Goal: Use online tool/utility: Utilize a website feature to perform a specific function

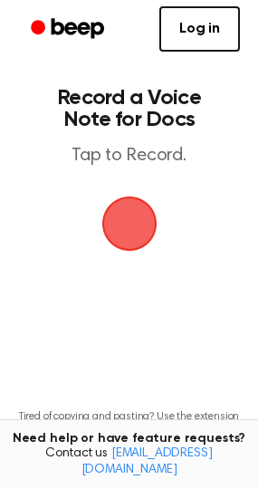
click at [127, 220] on span "button" at bounding box center [129, 223] width 51 height 51
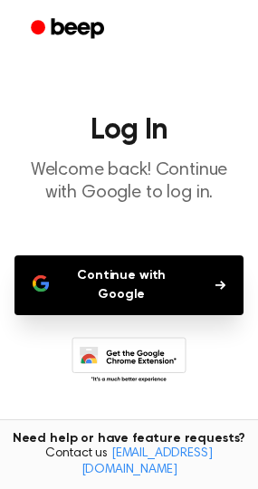
click at [99, 283] on button "Continue with Google" at bounding box center [128, 285] width 229 height 60
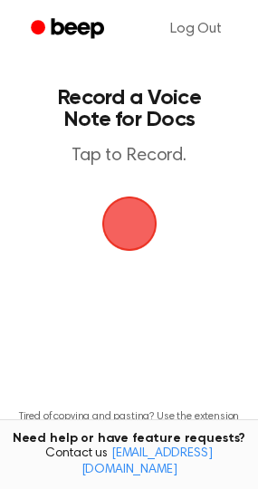
click at [132, 236] on span "button" at bounding box center [128, 223] width 55 height 55
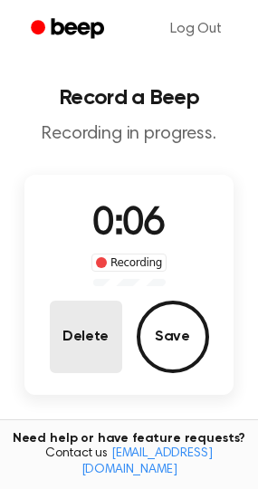
click at [88, 343] on button "Delete" at bounding box center [86, 336] width 72 height 72
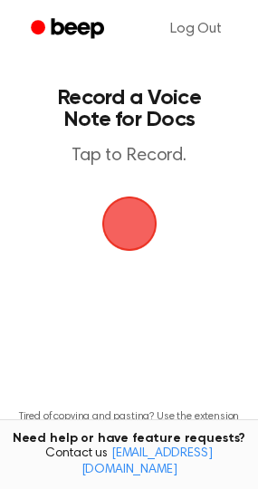
click at [127, 223] on span "button" at bounding box center [128, 223] width 55 height 55
click at [104, 231] on span "button" at bounding box center [129, 223] width 51 height 51
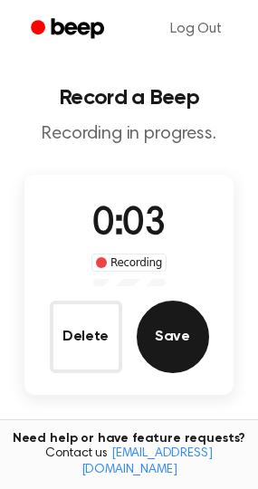
click at [165, 348] on button "Save" at bounding box center [173, 336] width 72 height 72
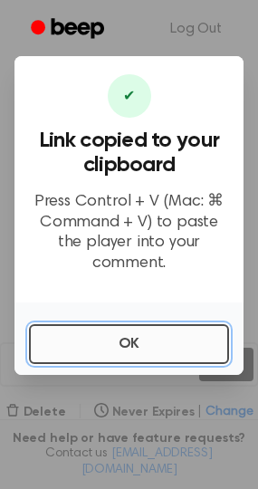
click at [103, 329] on button "OK" at bounding box center [129, 344] width 200 height 40
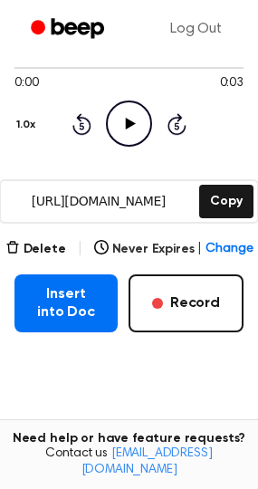
scroll to position [164, 0]
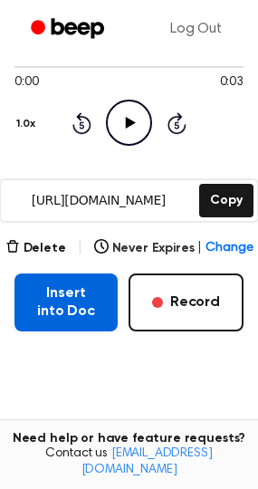
click at [64, 306] on button "Insert into Doc" at bounding box center [65, 302] width 103 height 58
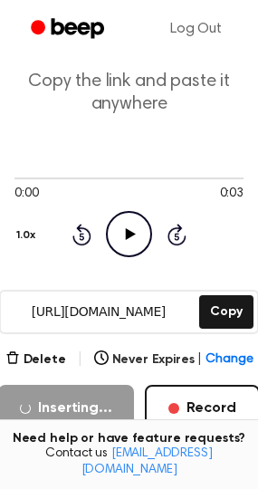
scroll to position [0, 0]
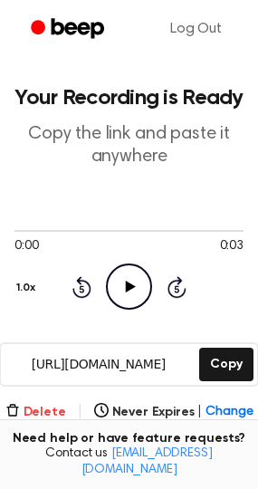
click at [55, 421] on button "Delete" at bounding box center [35, 412] width 61 height 19
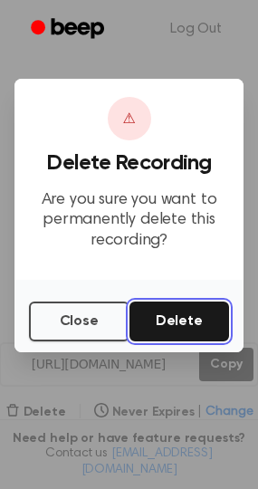
click at [186, 305] on button "Delete" at bounding box center [179, 321] width 100 height 40
click at [186, 311] on button "Delete" at bounding box center [179, 321] width 100 height 40
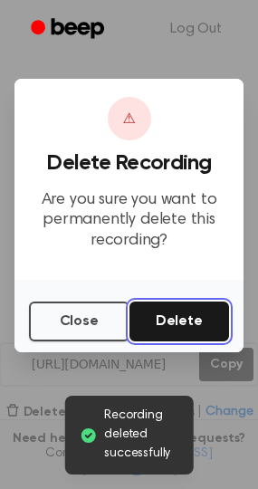
click at [175, 319] on button "Delete" at bounding box center [179, 321] width 100 height 40
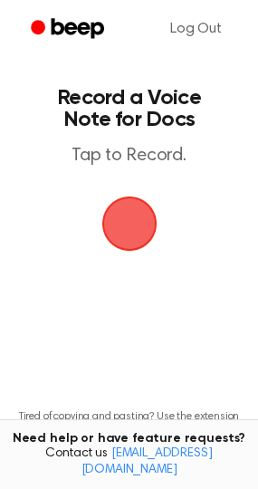
click at [135, 207] on span "button" at bounding box center [129, 224] width 59 height 59
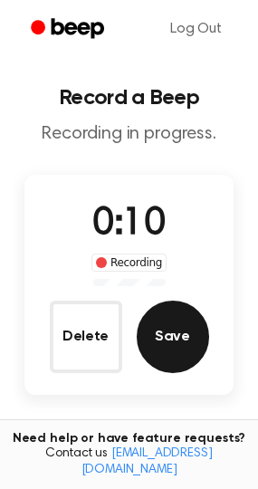
click at [188, 348] on button "Save" at bounding box center [173, 336] width 72 height 72
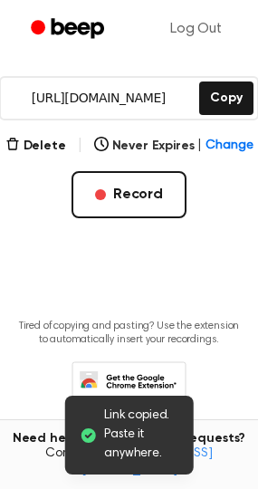
scroll to position [297, 0]
